Goal: Browse casually: Explore the website without a specific task or goal

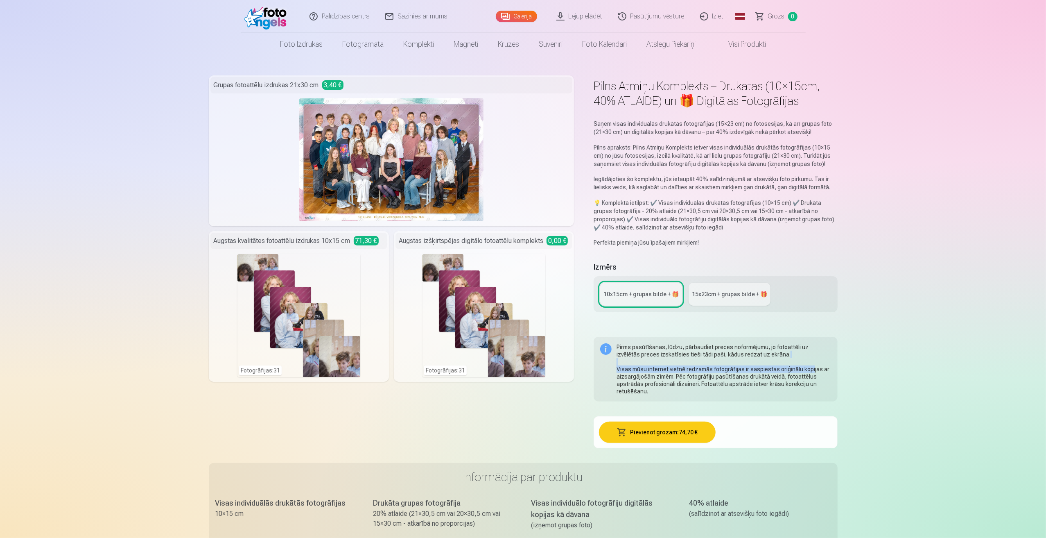
click at [513, 16] on link "Galerija" at bounding box center [516, 16] width 41 height 11
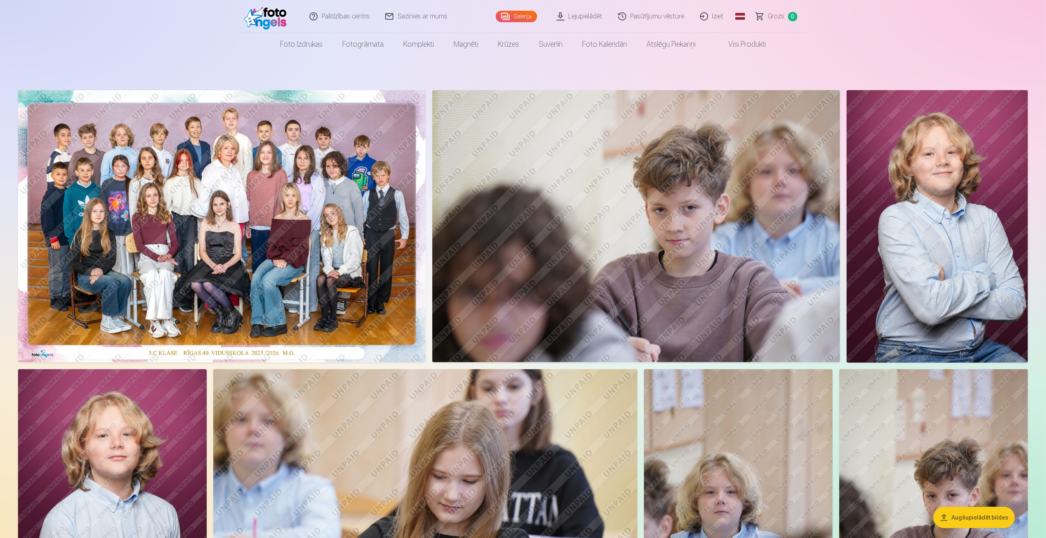
click at [585, 14] on link "Lejupielādēt" at bounding box center [580, 16] width 62 height 33
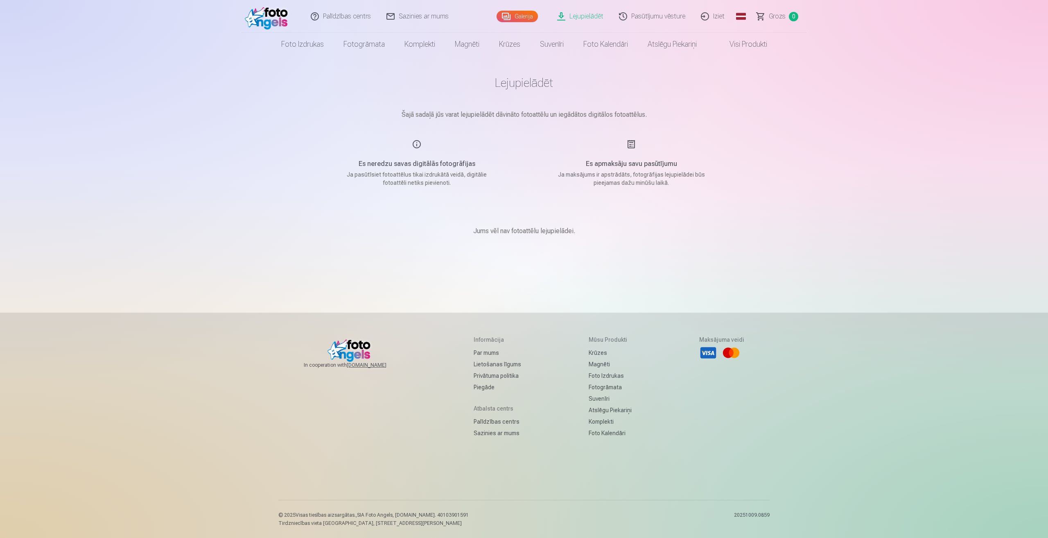
click at [524, 18] on link "Galerija" at bounding box center [517, 16] width 41 height 11
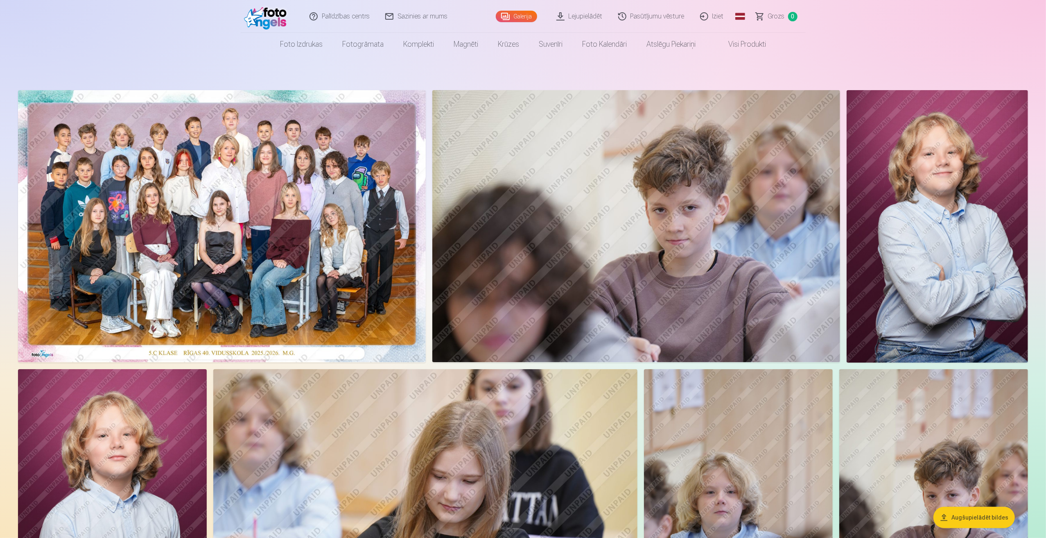
click at [751, 45] on link "Visi produkti" at bounding box center [741, 44] width 70 height 23
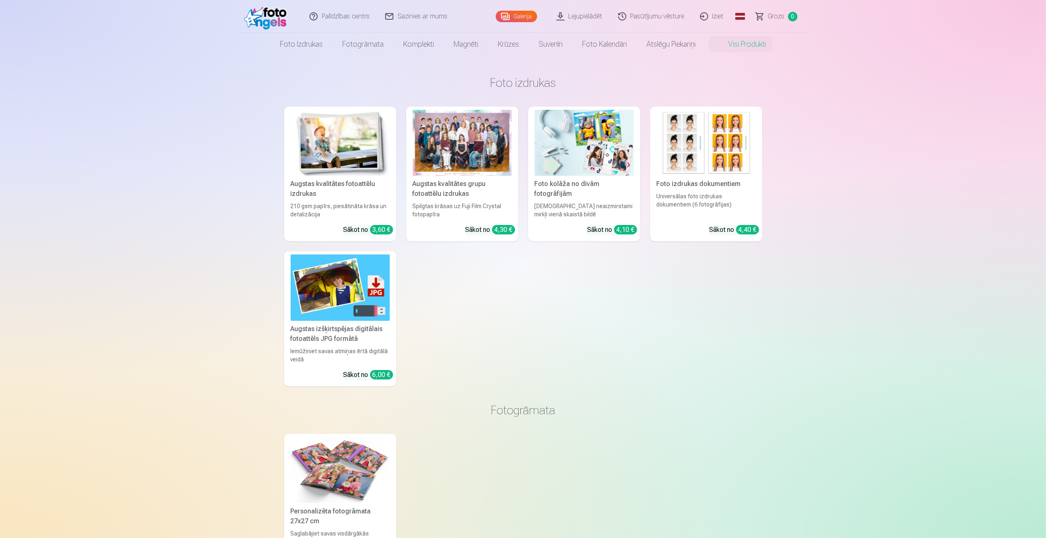
click at [527, 18] on link "Galerija" at bounding box center [516, 16] width 41 height 11
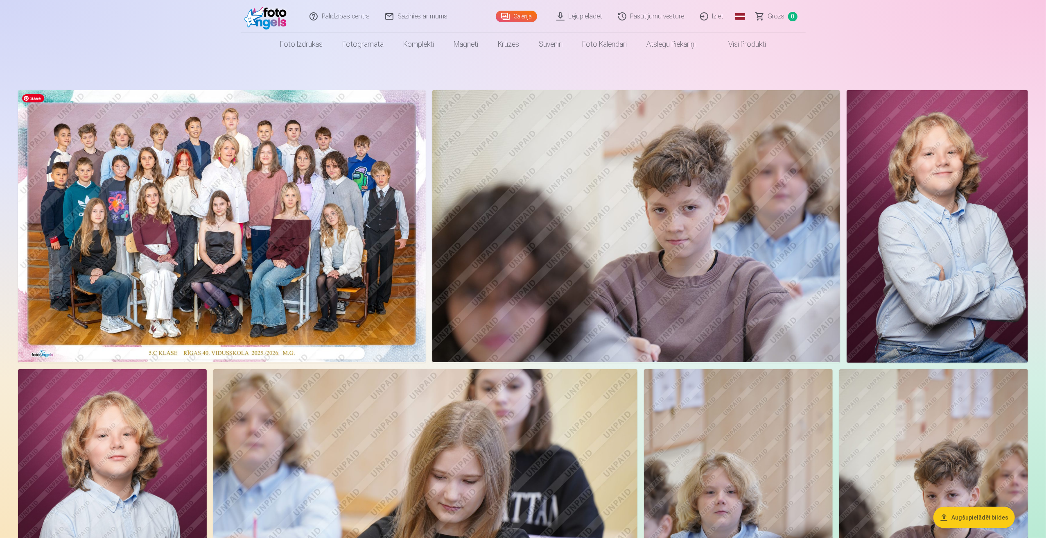
click at [257, 220] on img at bounding box center [222, 226] width 408 height 272
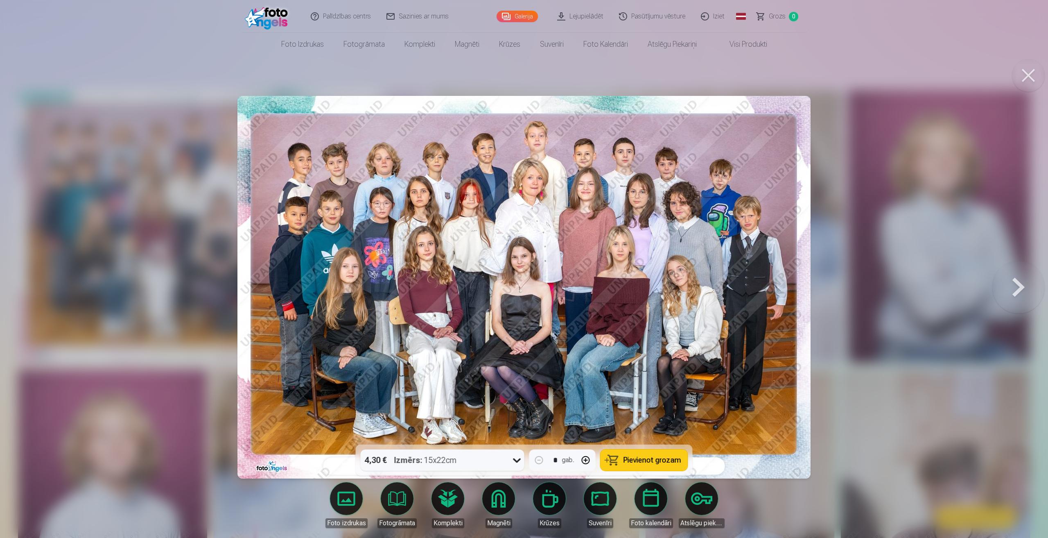
drag, startPoint x: 1027, startPoint y: 75, endPoint x: 988, endPoint y: 122, distance: 61.5
click at [1027, 75] on button at bounding box center [1028, 75] width 33 height 33
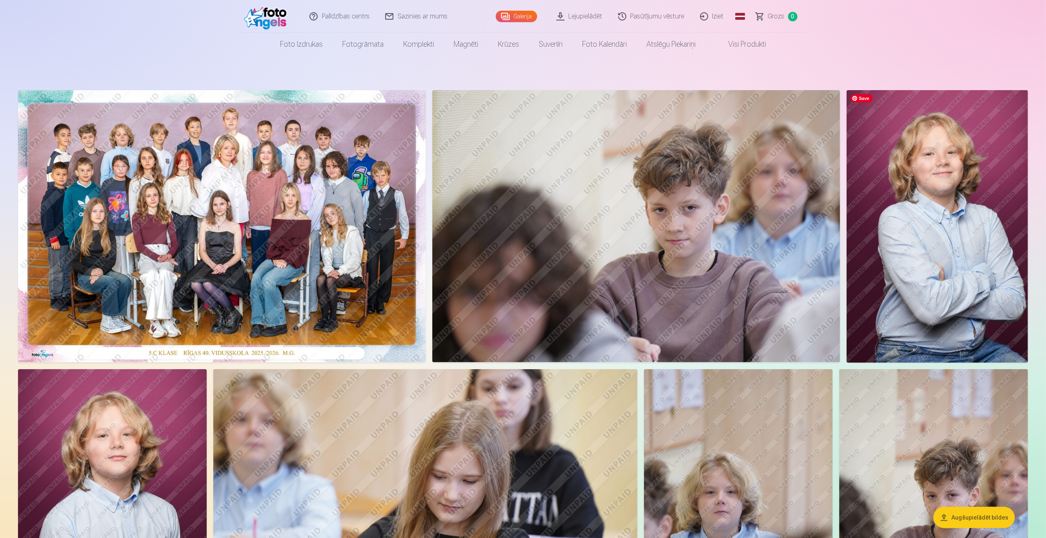
click at [982, 202] on img at bounding box center [937, 226] width 181 height 272
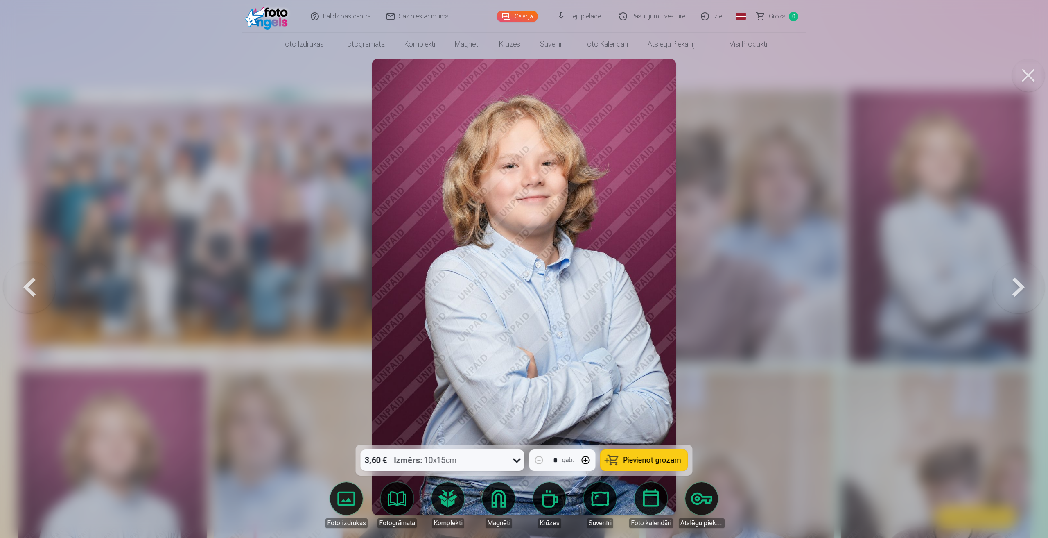
click at [1026, 74] on button at bounding box center [1028, 75] width 33 height 33
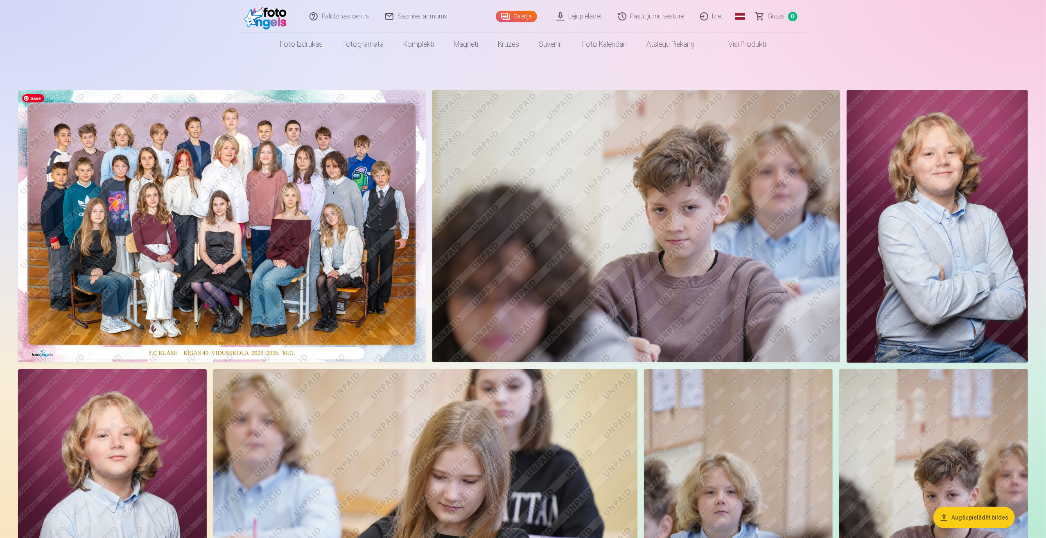
click at [238, 247] on img at bounding box center [222, 226] width 408 height 272
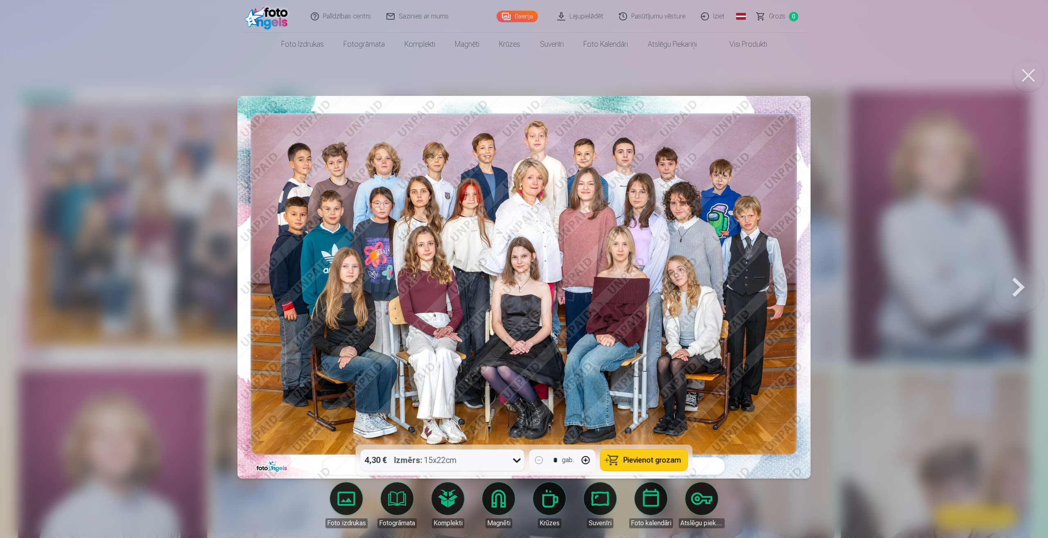
drag, startPoint x: 1027, startPoint y: 79, endPoint x: 936, endPoint y: 138, distance: 108.6
click at [1027, 79] on button at bounding box center [1028, 75] width 33 height 33
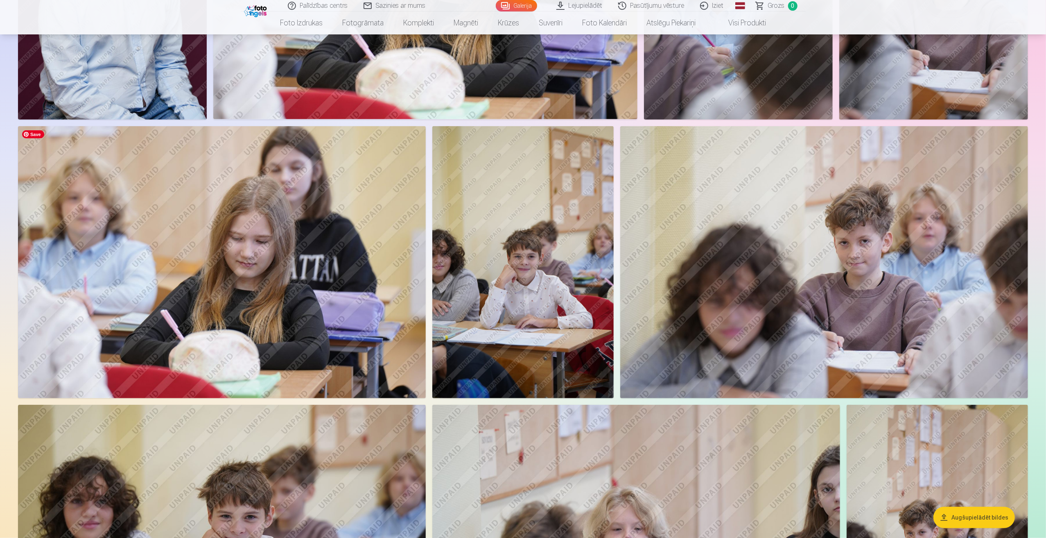
scroll to position [696, 0]
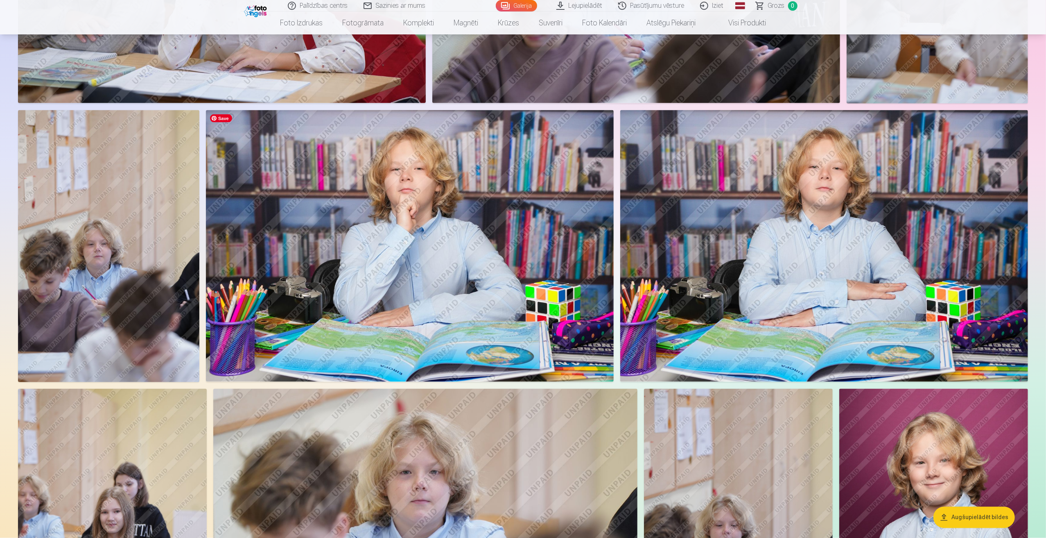
click at [470, 258] on img at bounding box center [410, 246] width 408 height 272
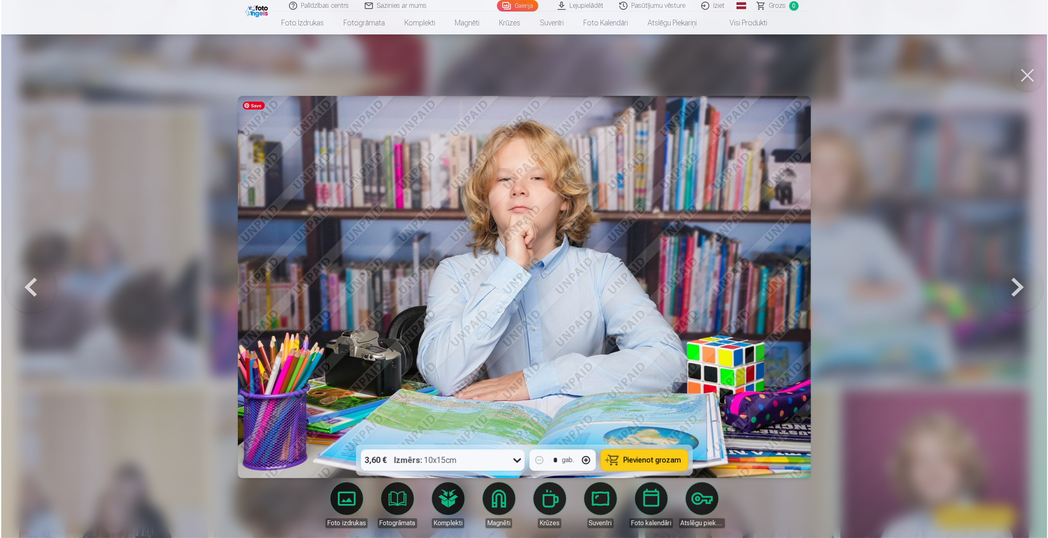
scroll to position [1107, 0]
click at [1013, 289] on button at bounding box center [1019, 287] width 52 height 299
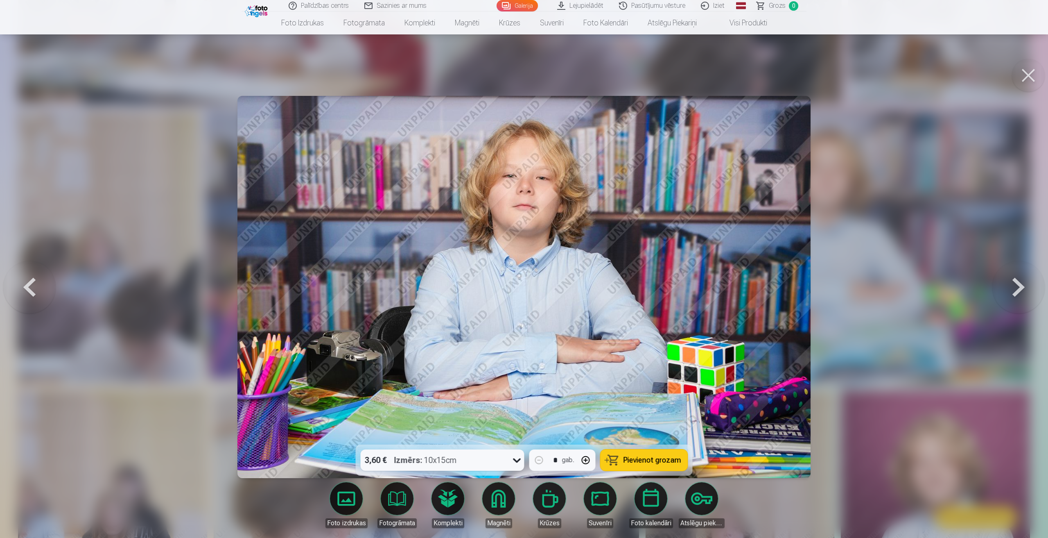
click at [1013, 289] on button at bounding box center [1019, 287] width 52 height 299
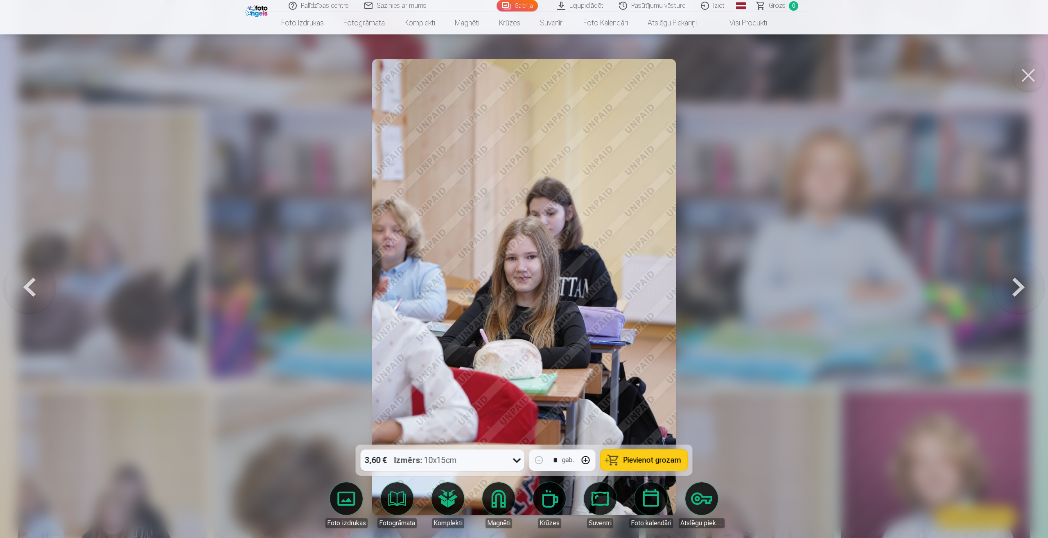
click at [1013, 289] on button at bounding box center [1019, 287] width 52 height 299
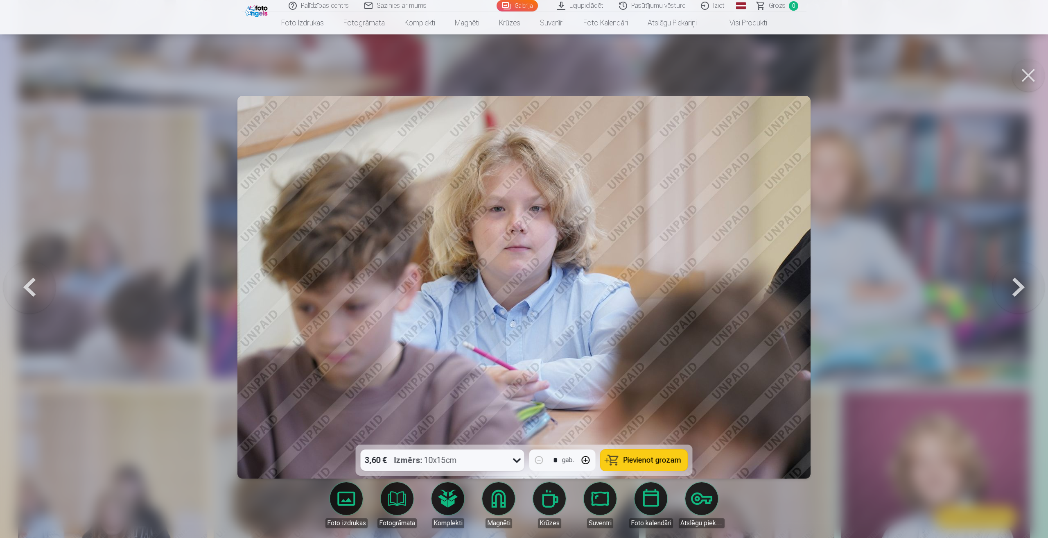
click at [1013, 289] on button at bounding box center [1019, 287] width 52 height 299
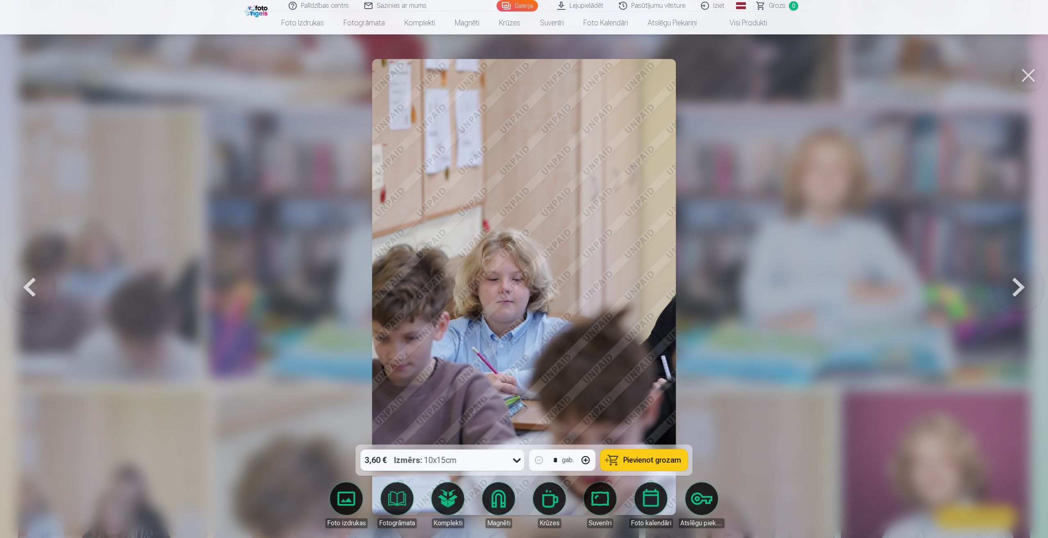
click at [1013, 289] on button at bounding box center [1019, 287] width 52 height 299
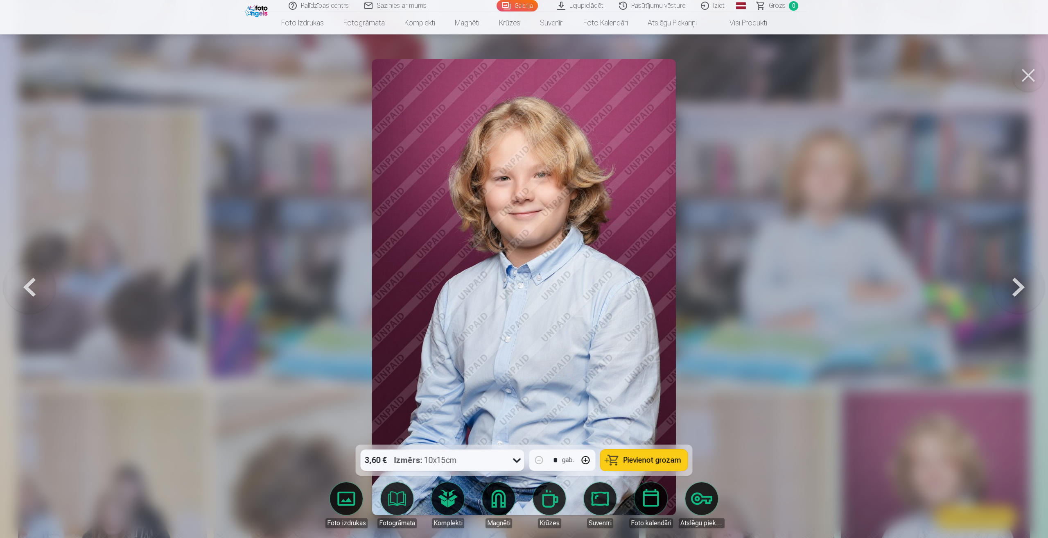
click at [1020, 288] on button at bounding box center [1019, 287] width 52 height 299
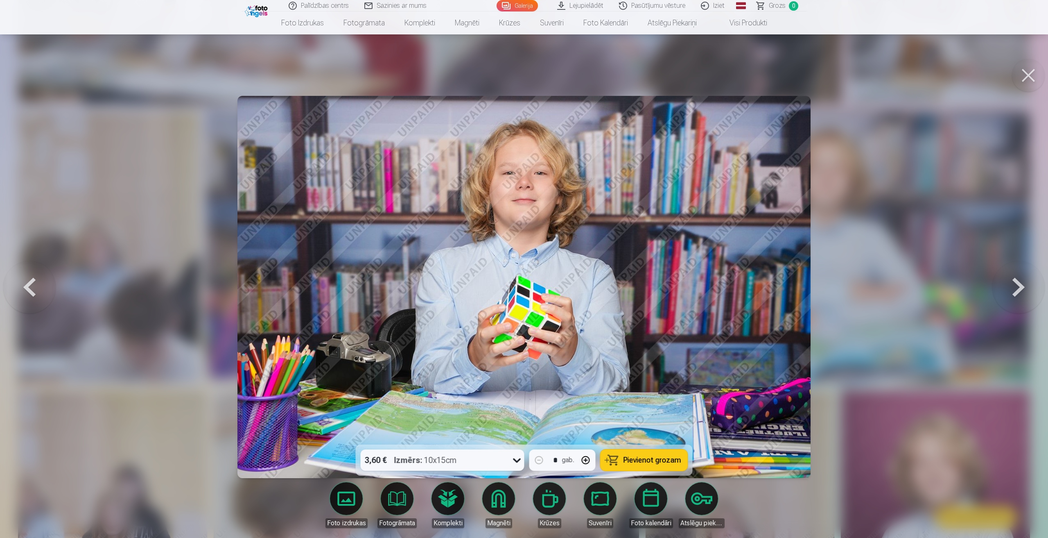
click at [1020, 288] on button at bounding box center [1019, 287] width 52 height 299
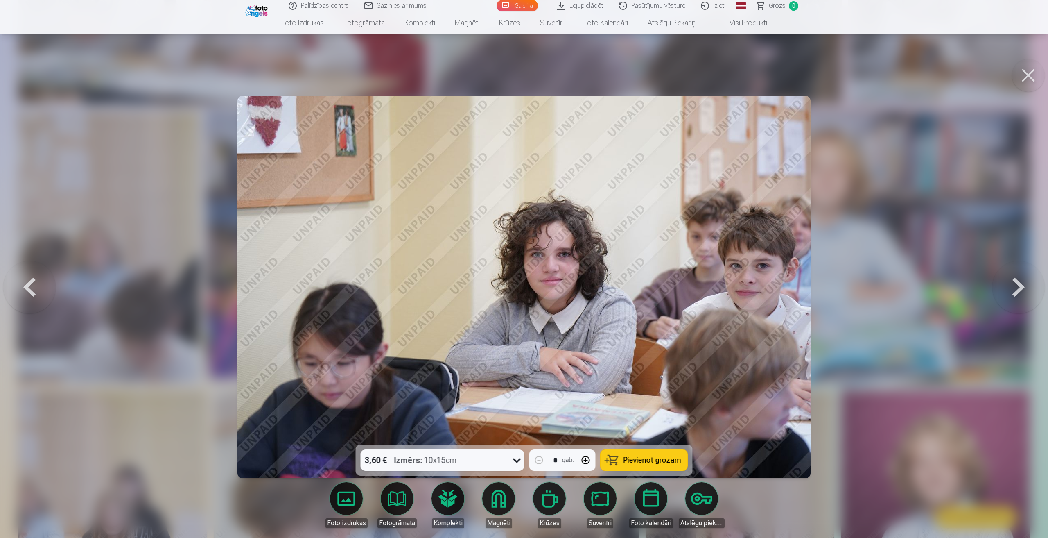
click at [34, 286] on button at bounding box center [29, 287] width 52 height 299
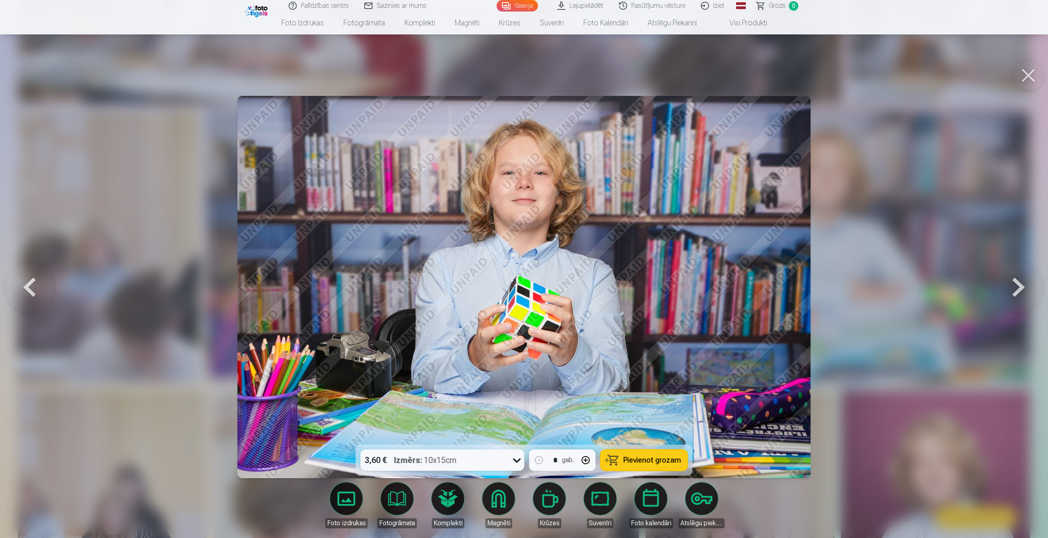
click at [1017, 288] on button at bounding box center [1019, 287] width 52 height 299
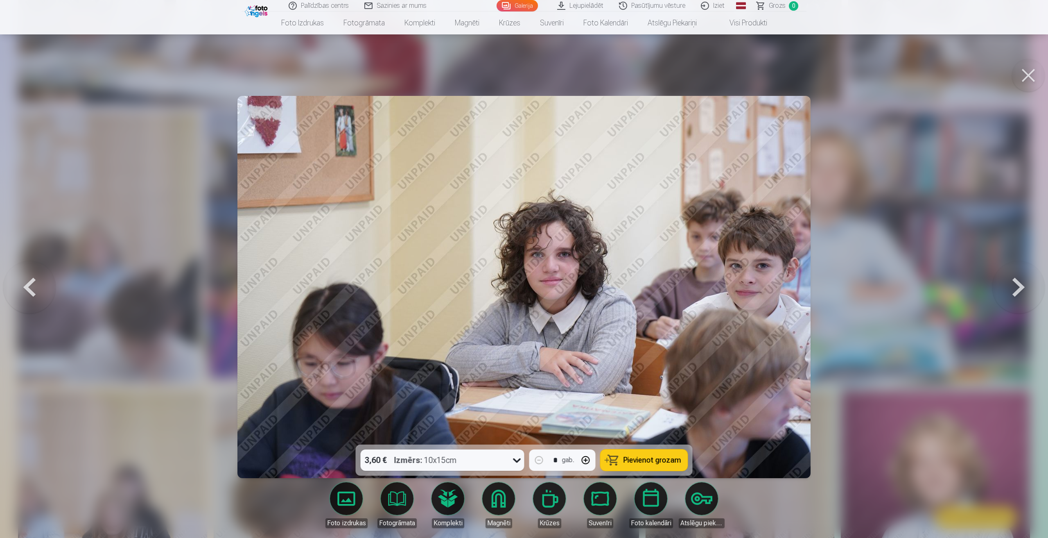
click at [1017, 288] on button at bounding box center [1019, 287] width 52 height 299
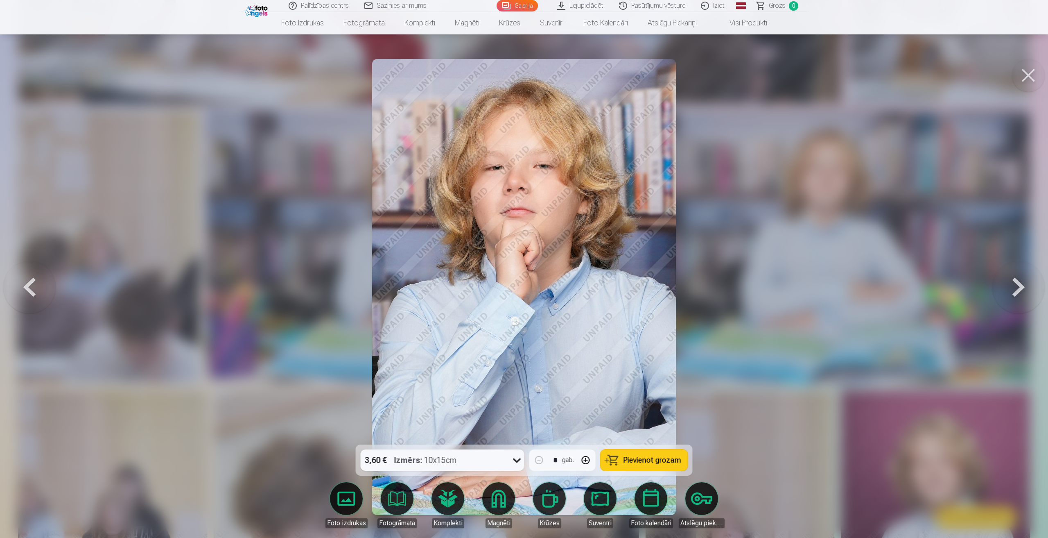
click at [1017, 288] on button at bounding box center [1019, 287] width 52 height 299
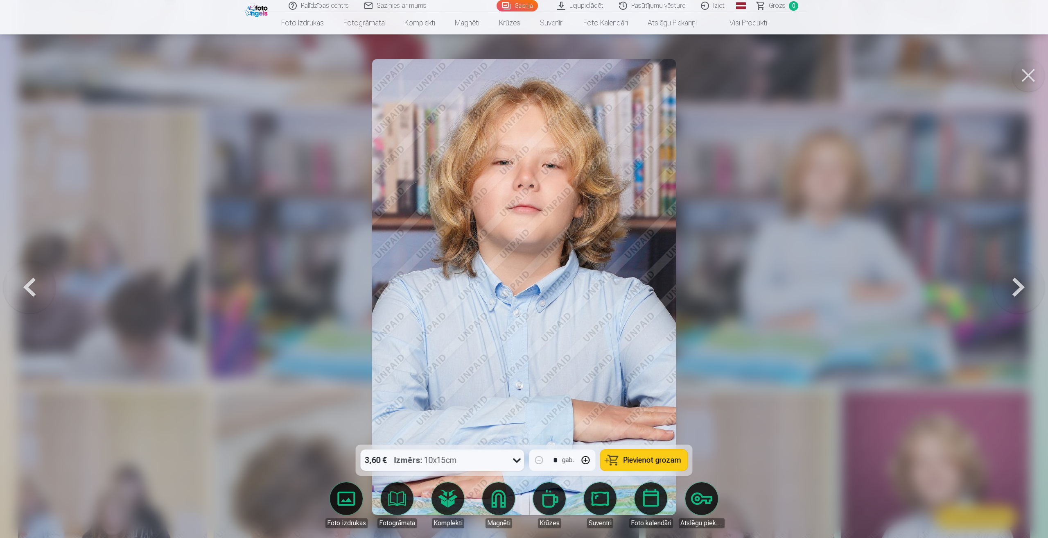
click at [1017, 288] on button at bounding box center [1019, 287] width 52 height 299
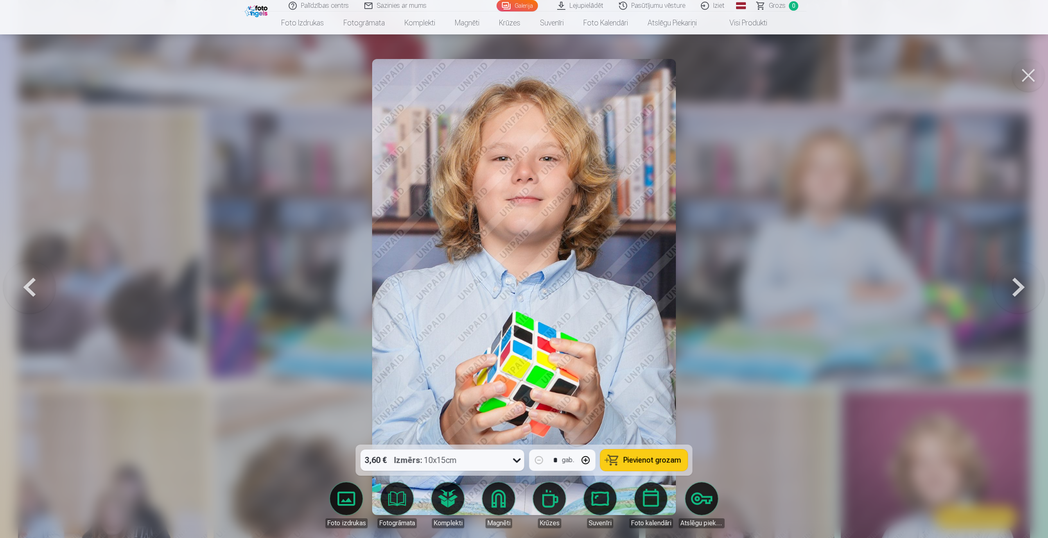
click at [1017, 288] on button at bounding box center [1019, 287] width 52 height 299
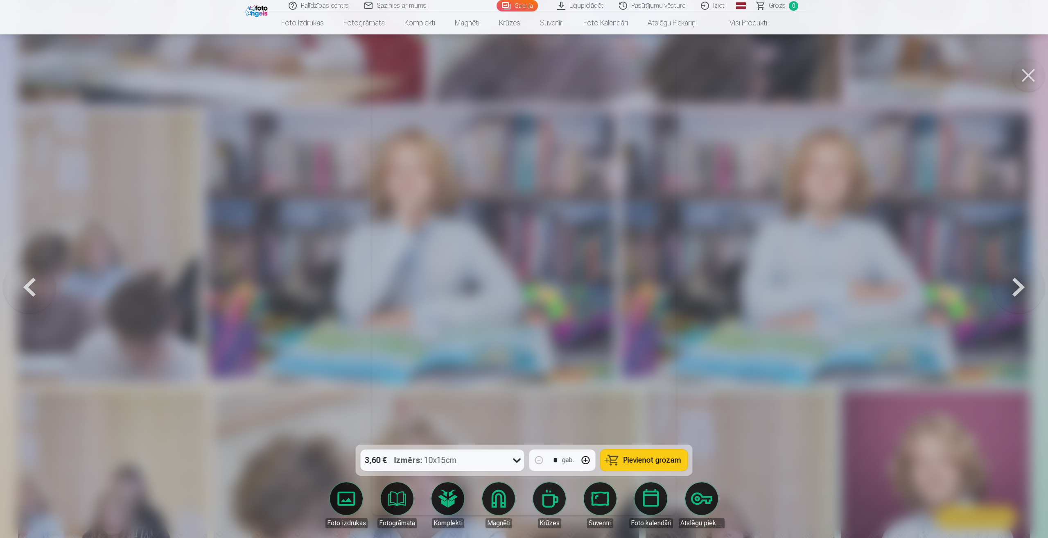
click at [1016, 281] on button at bounding box center [1019, 287] width 52 height 299
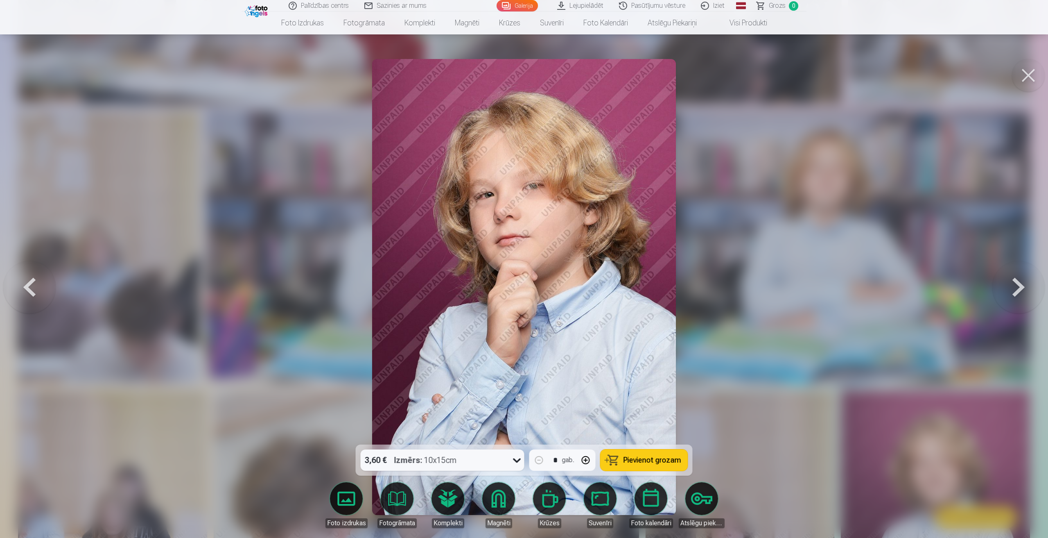
click at [1016, 281] on button at bounding box center [1019, 287] width 52 height 299
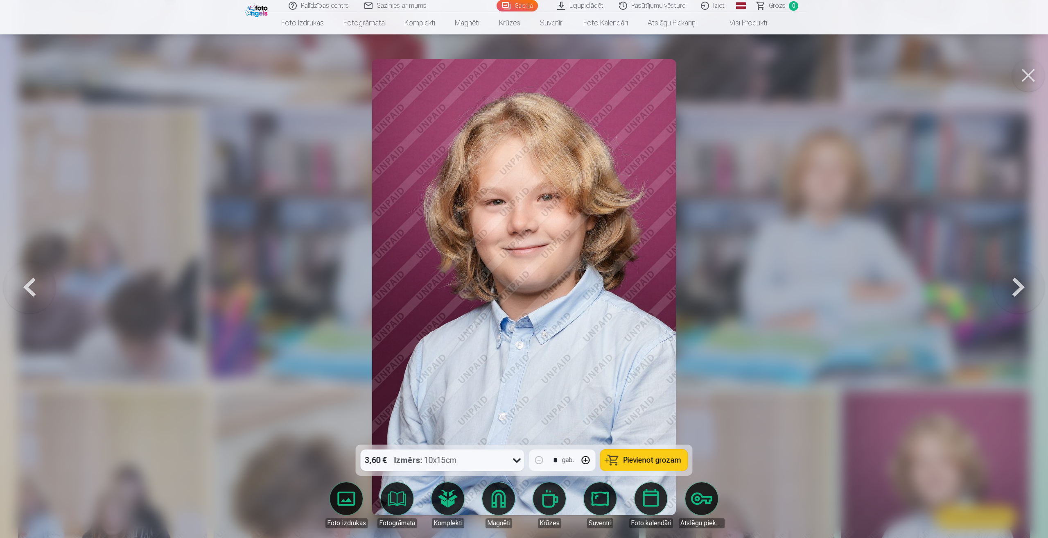
click at [1016, 281] on button at bounding box center [1019, 287] width 52 height 299
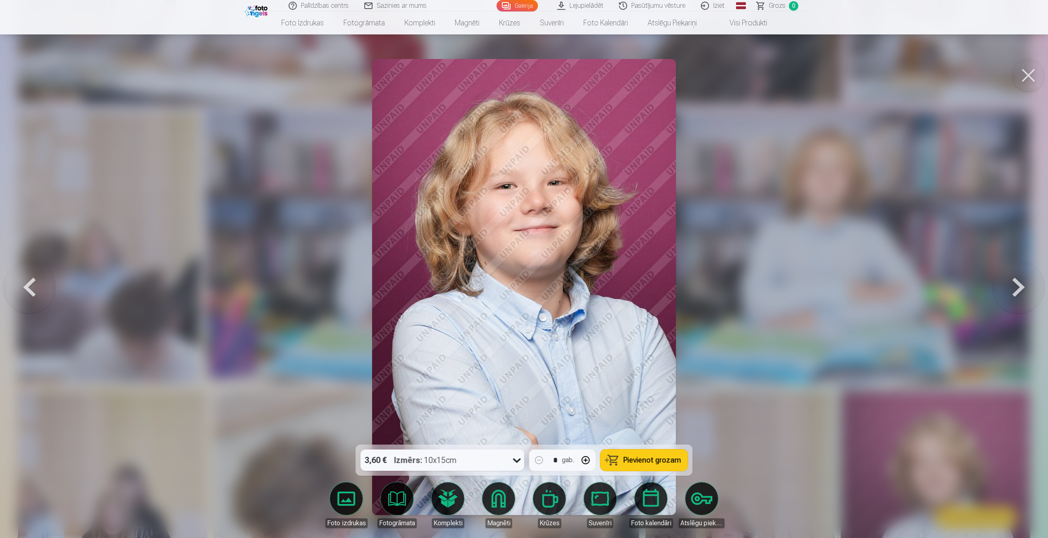
click at [32, 285] on button at bounding box center [29, 287] width 52 height 299
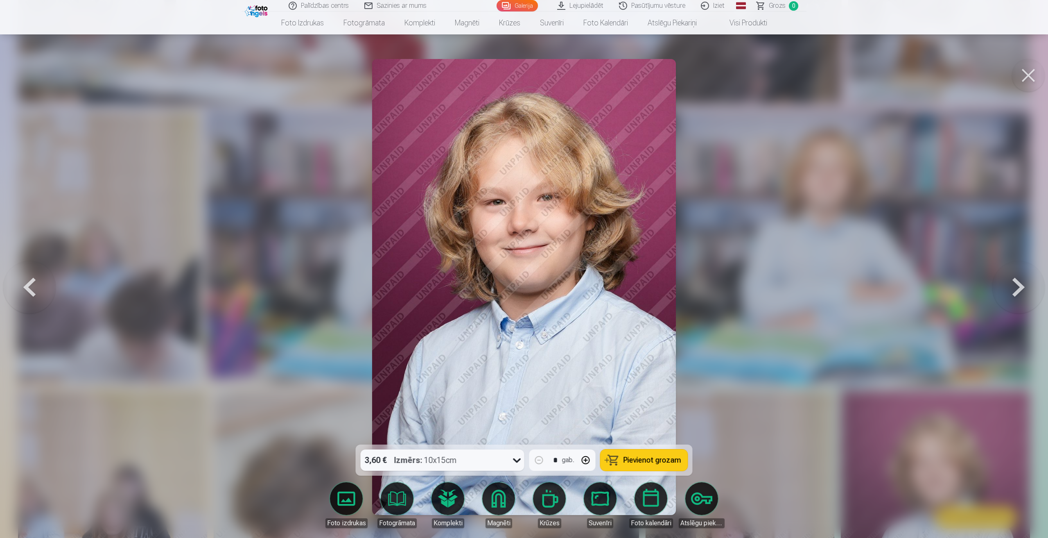
click at [32, 285] on button at bounding box center [29, 287] width 52 height 299
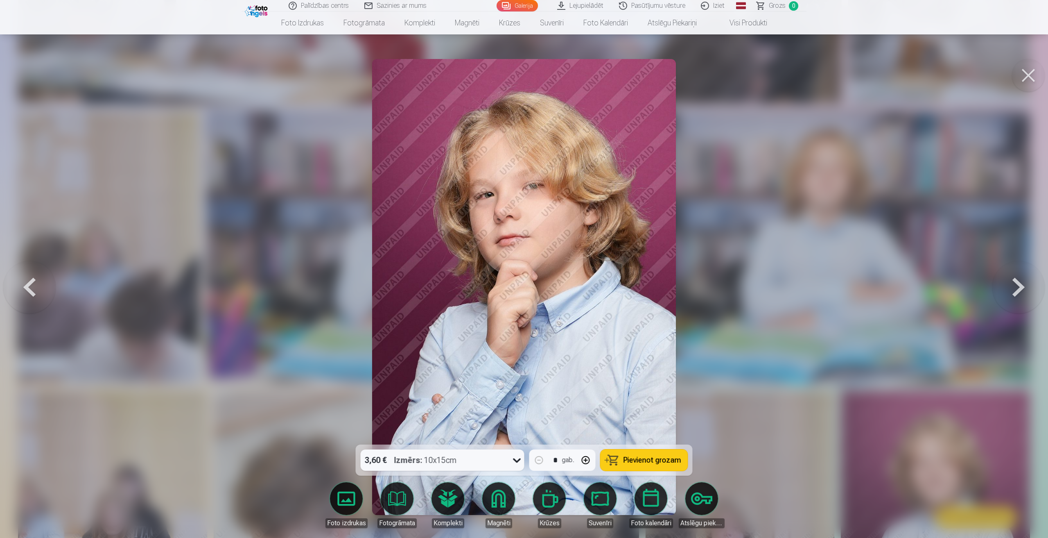
click at [38, 289] on button at bounding box center [29, 287] width 52 height 299
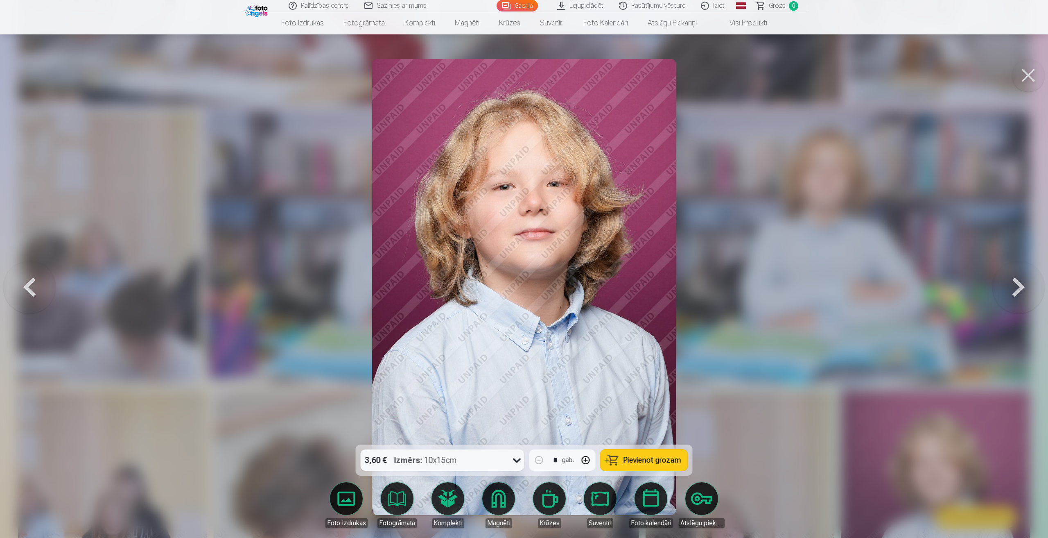
click at [1022, 289] on button at bounding box center [1019, 287] width 52 height 299
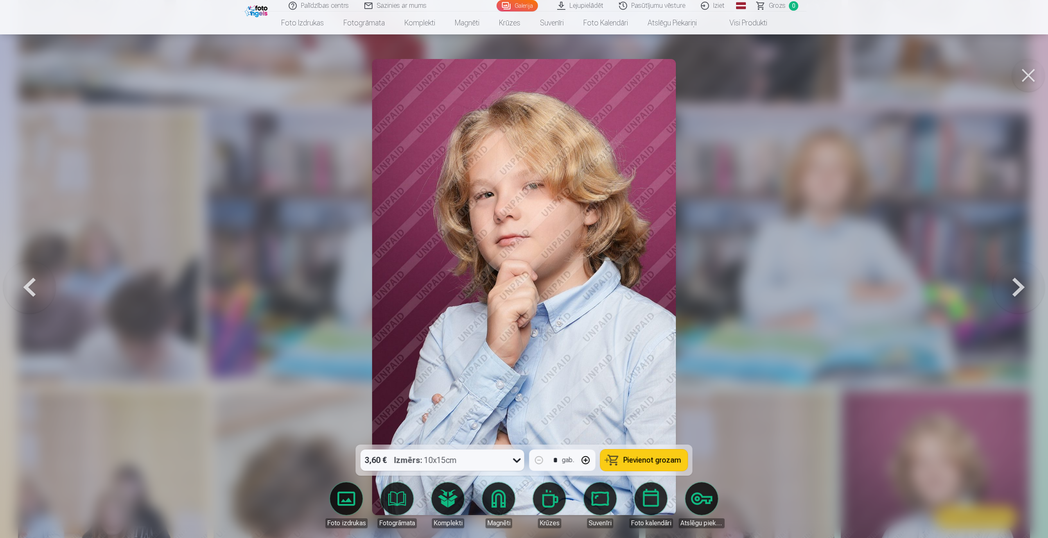
click at [1021, 290] on button at bounding box center [1019, 287] width 52 height 299
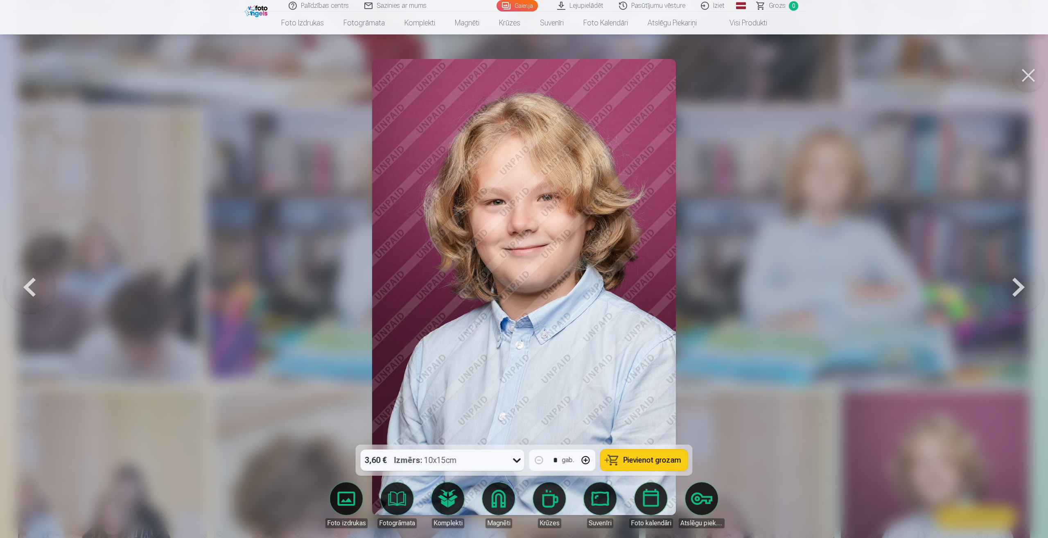
click at [1024, 286] on button at bounding box center [1019, 287] width 52 height 299
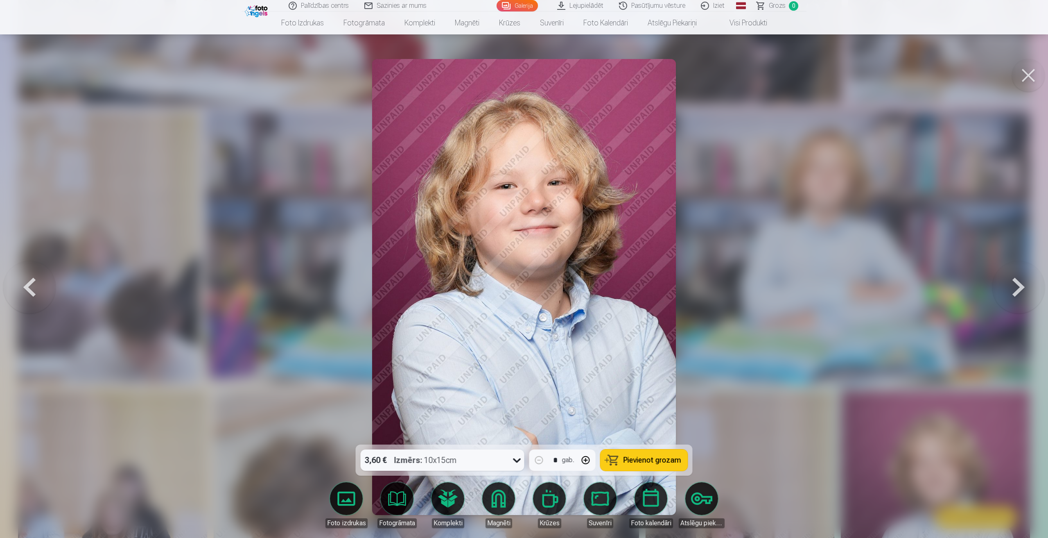
click at [1024, 286] on button at bounding box center [1019, 287] width 52 height 299
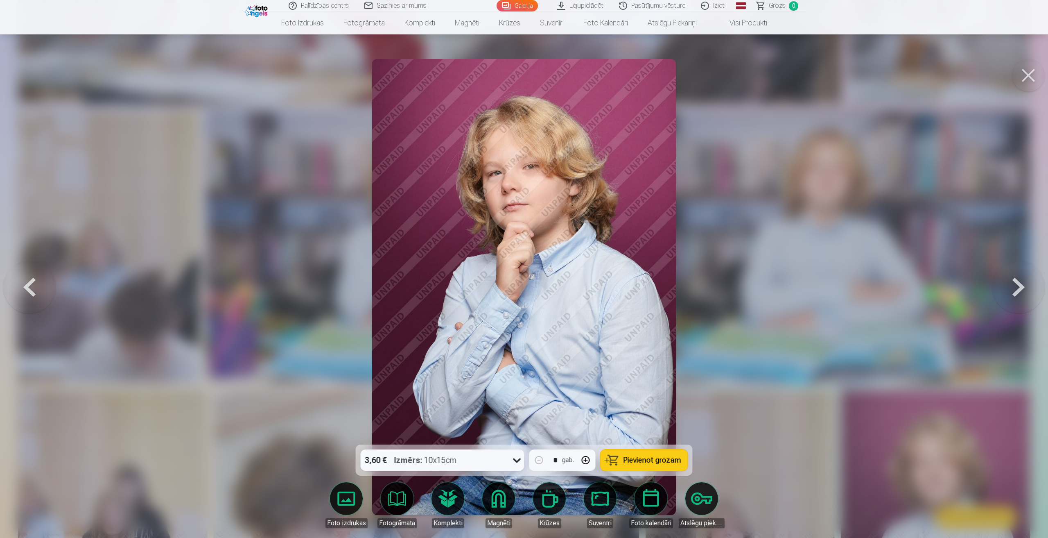
click at [1024, 286] on button at bounding box center [1019, 287] width 52 height 299
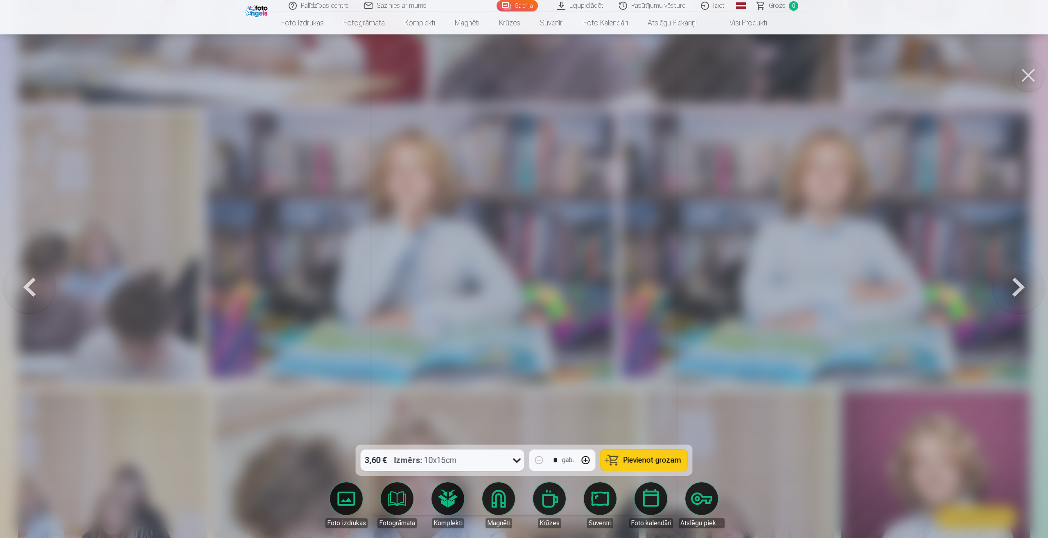
click at [1024, 286] on button at bounding box center [1019, 287] width 52 height 299
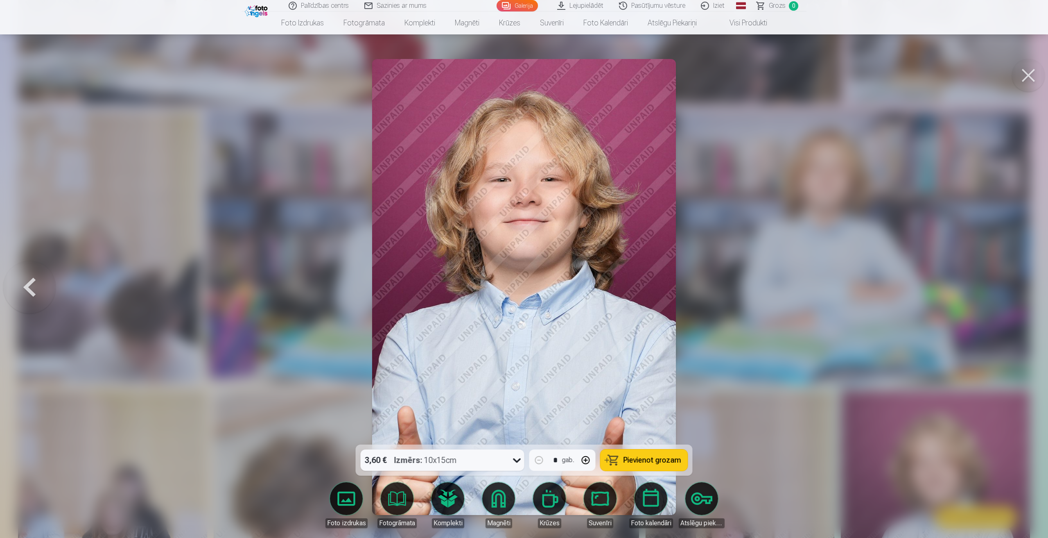
click at [1014, 289] on div at bounding box center [524, 269] width 1048 height 538
click at [32, 286] on img at bounding box center [109, 247] width 182 height 273
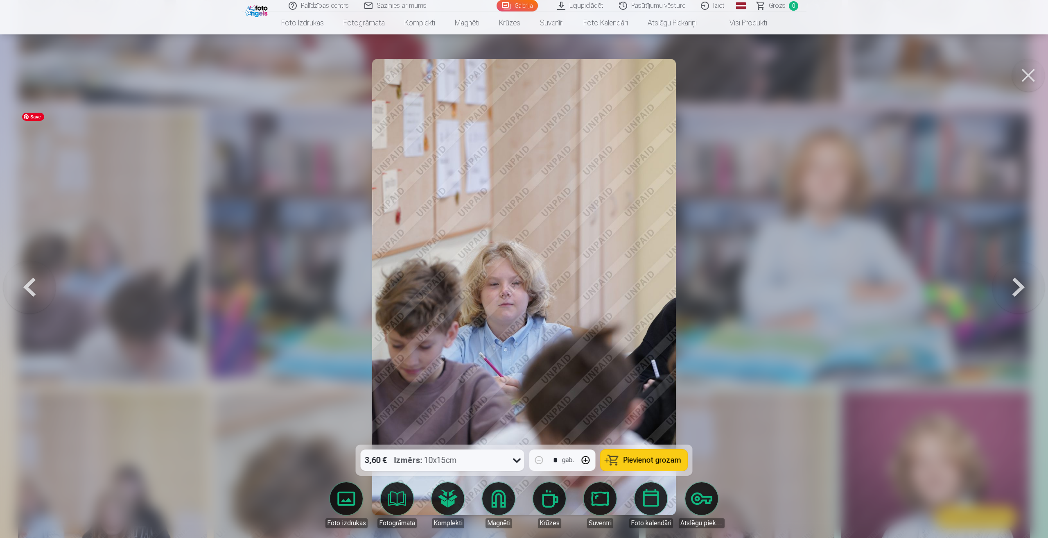
click at [31, 285] on button at bounding box center [29, 287] width 52 height 299
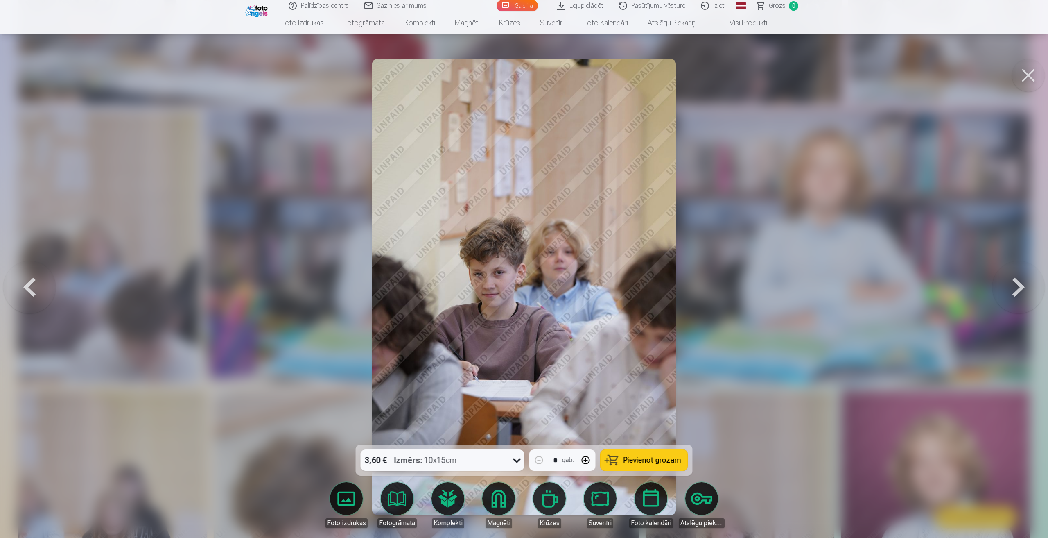
click at [1017, 287] on button at bounding box center [1019, 287] width 52 height 299
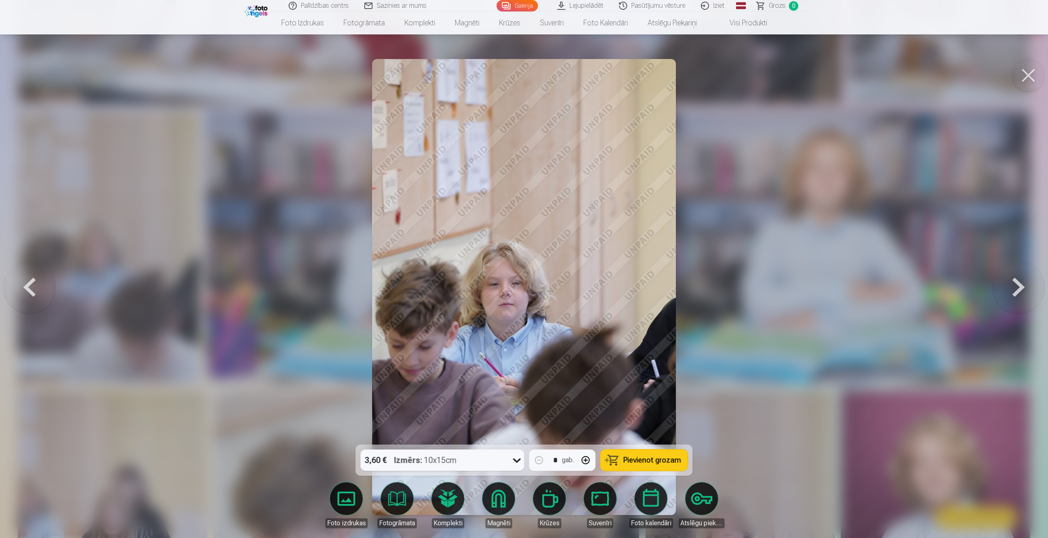
click at [749, 402] on div at bounding box center [524, 269] width 1048 height 538
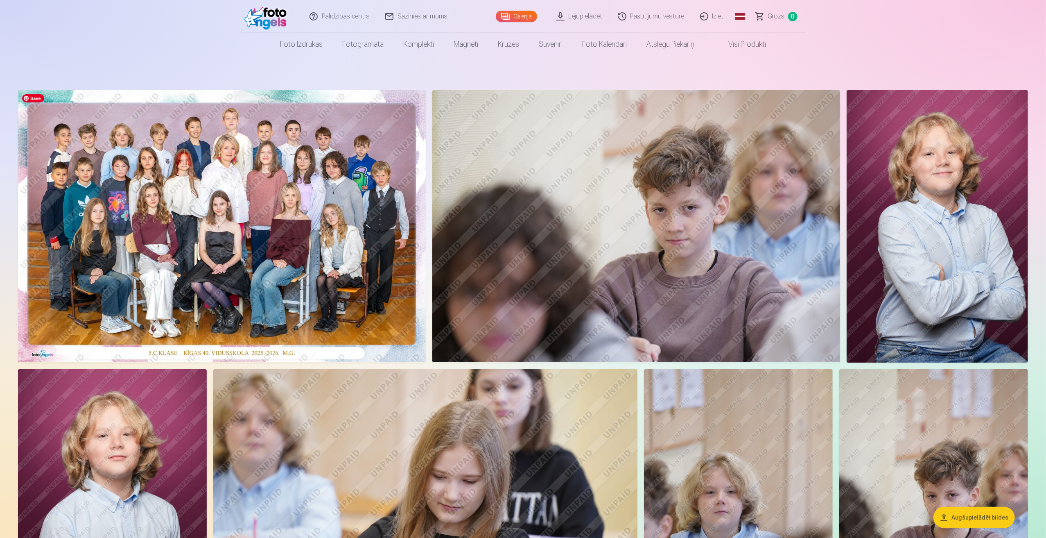
click at [176, 231] on img at bounding box center [222, 226] width 408 height 272
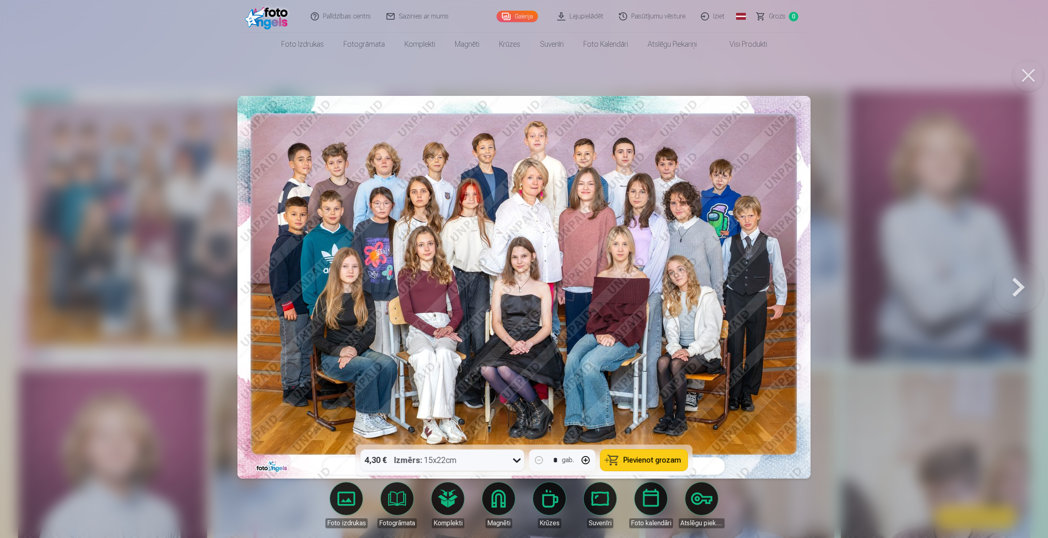
click at [1029, 76] on button at bounding box center [1028, 75] width 33 height 33
